Goal: Task Accomplishment & Management: Manage account settings

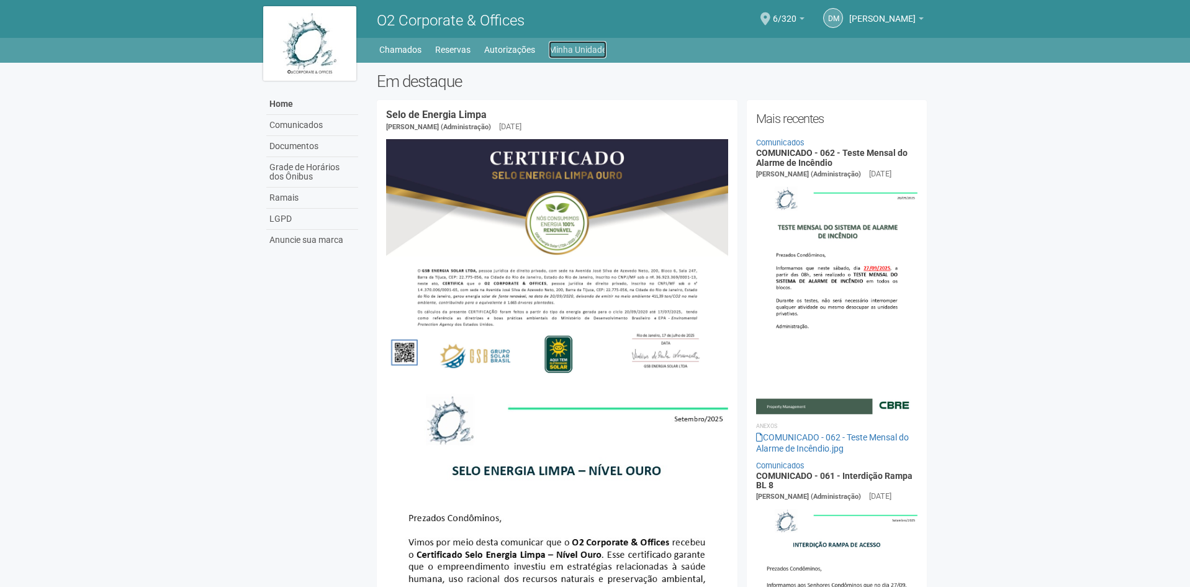
click at [585, 52] on link "Minha Unidade" at bounding box center [578, 49] width 58 height 17
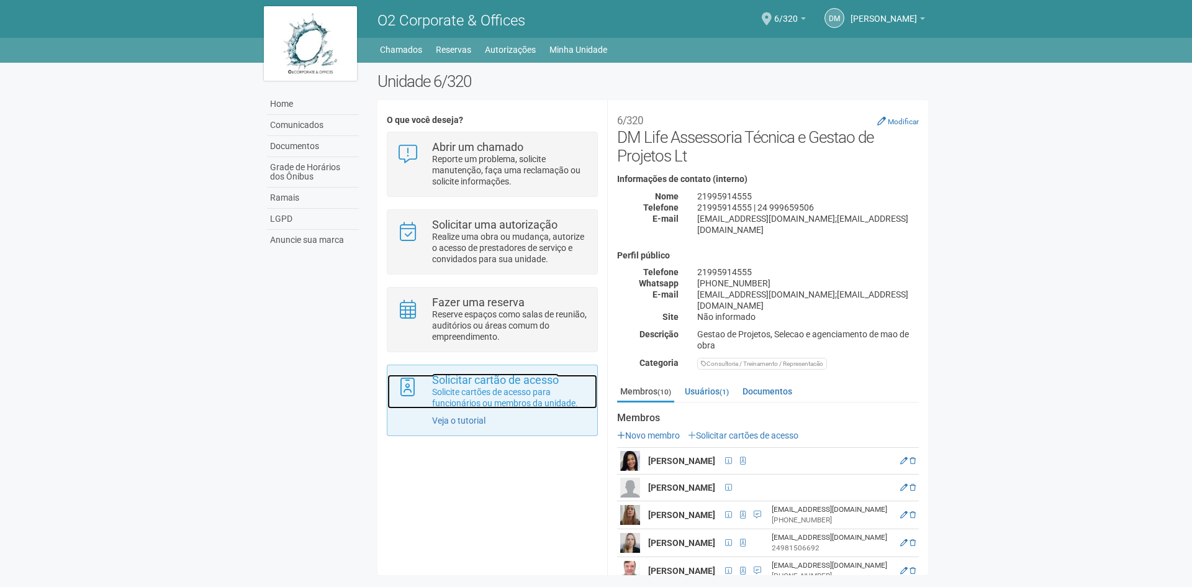
click at [462, 394] on p "Solicite cartões de acesso para funcionários ou membros da unidade." at bounding box center [510, 397] width 156 height 22
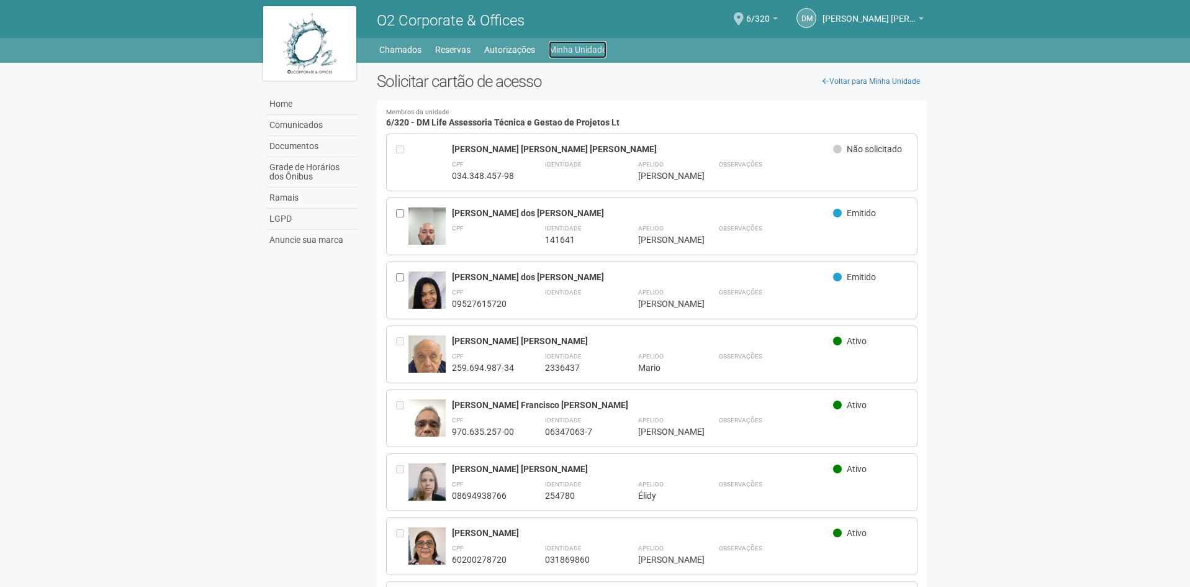
click at [580, 45] on link "Minha Unidade" at bounding box center [578, 49] width 58 height 17
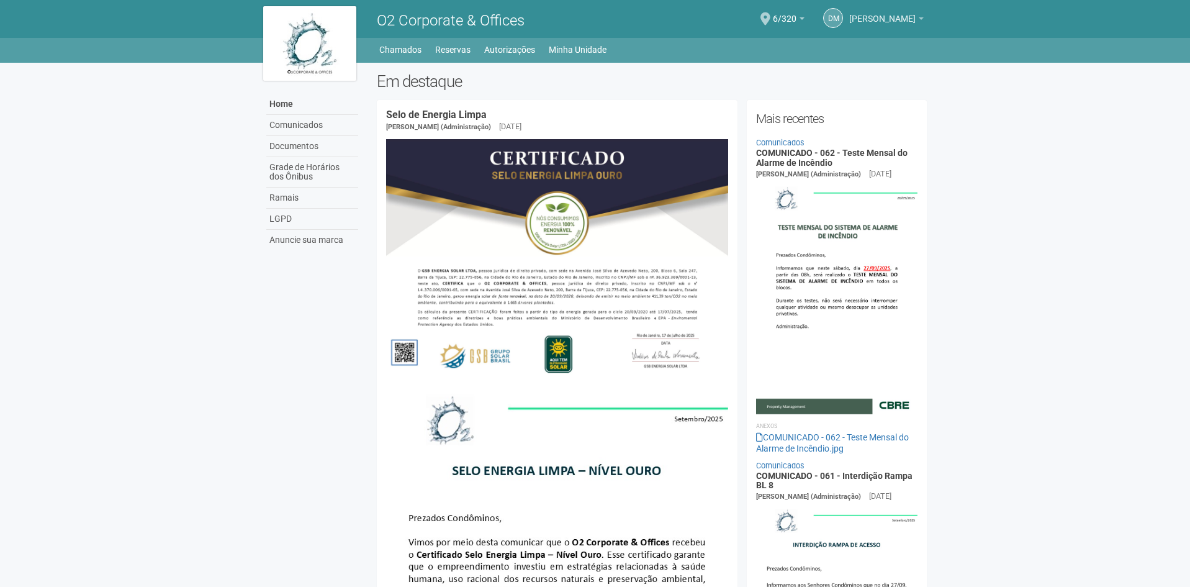
click at [876, 22] on span "[PERSON_NAME]" at bounding box center [882, 13] width 66 height 22
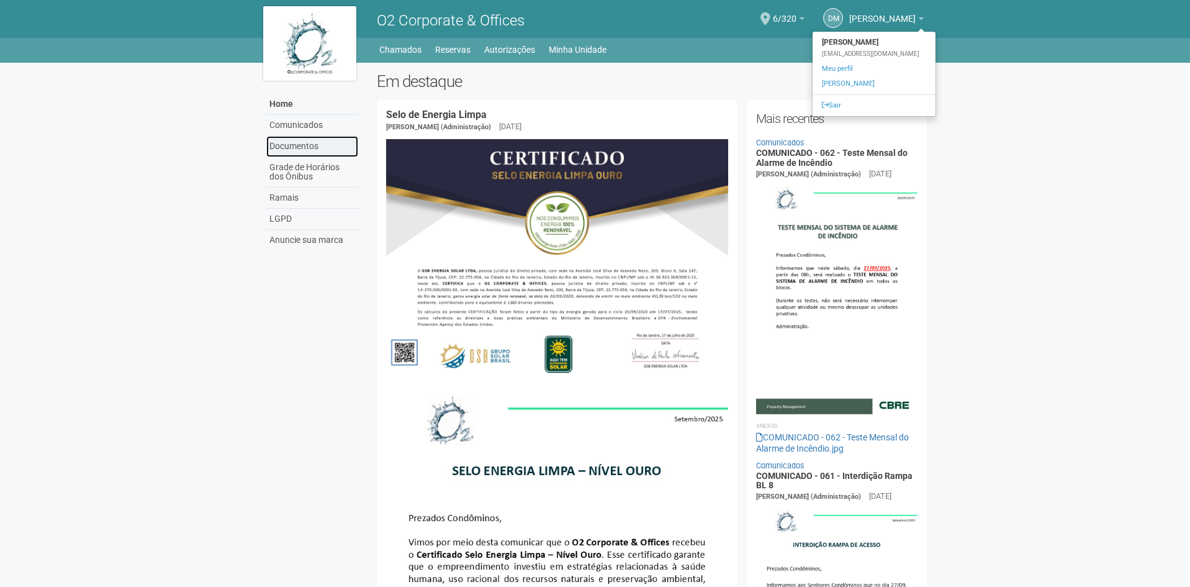
click at [284, 150] on link "Documentos" at bounding box center [312, 146] width 92 height 21
